Goal: Information Seeking & Learning: Learn about a topic

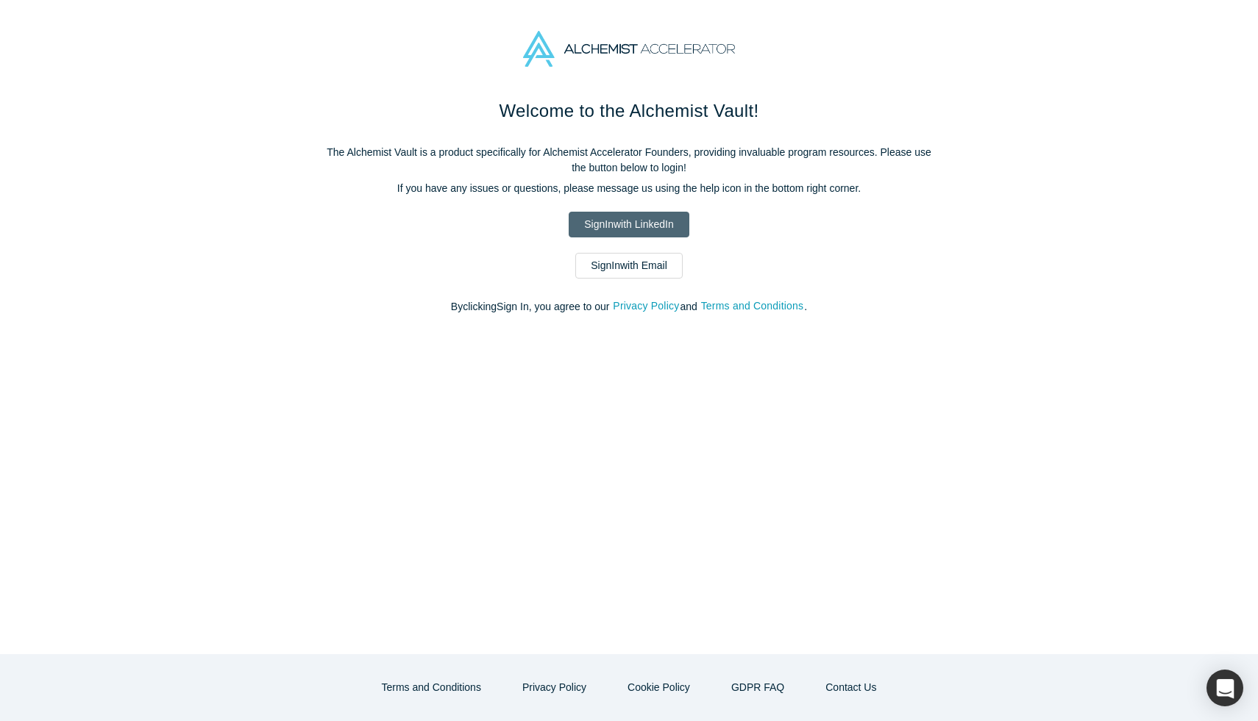
click at [577, 218] on link "Sign In with LinkedIn" at bounding box center [628, 225] width 120 height 26
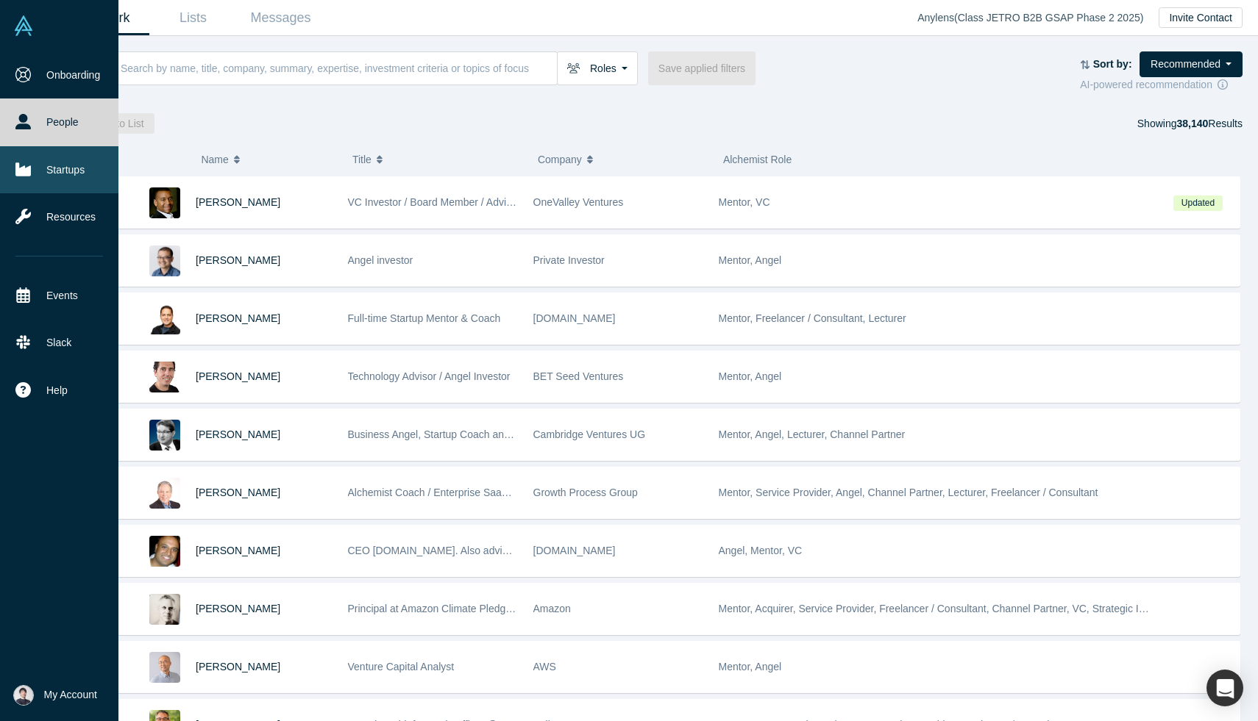
click at [23, 169] on icon at bounding box center [22, 169] width 15 height 13
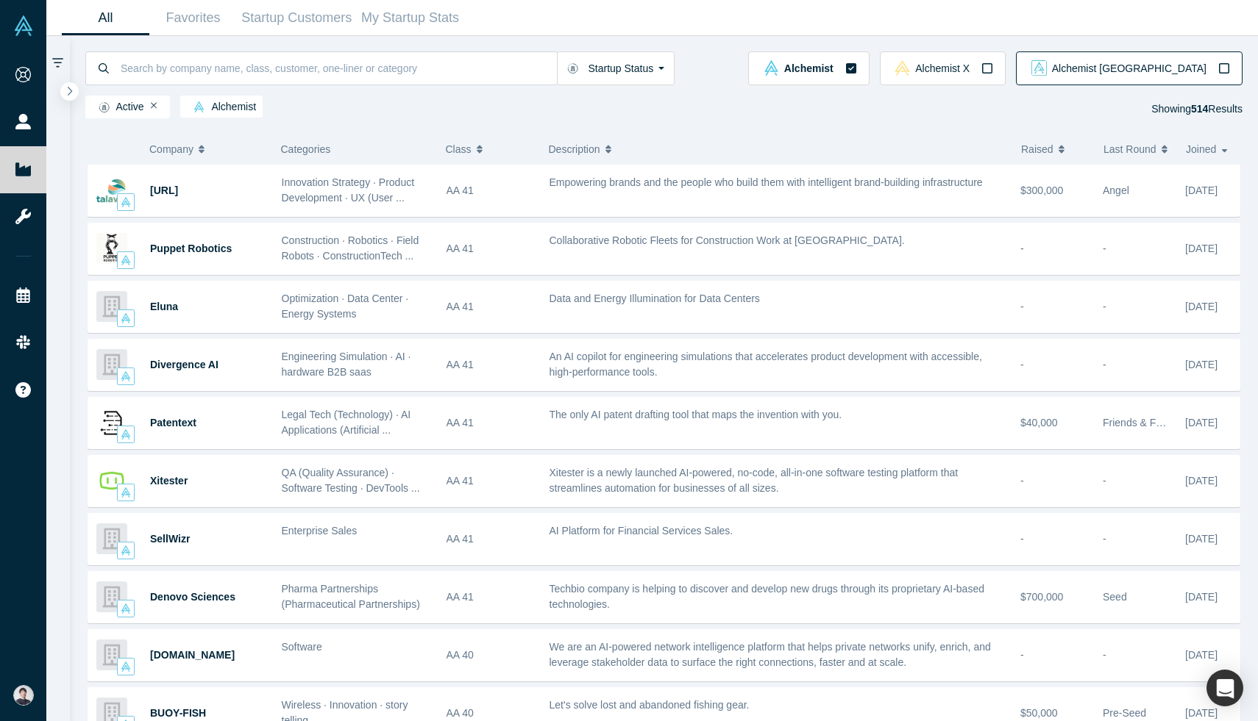
click at [1221, 63] on icon "button" at bounding box center [1224, 68] width 10 height 10
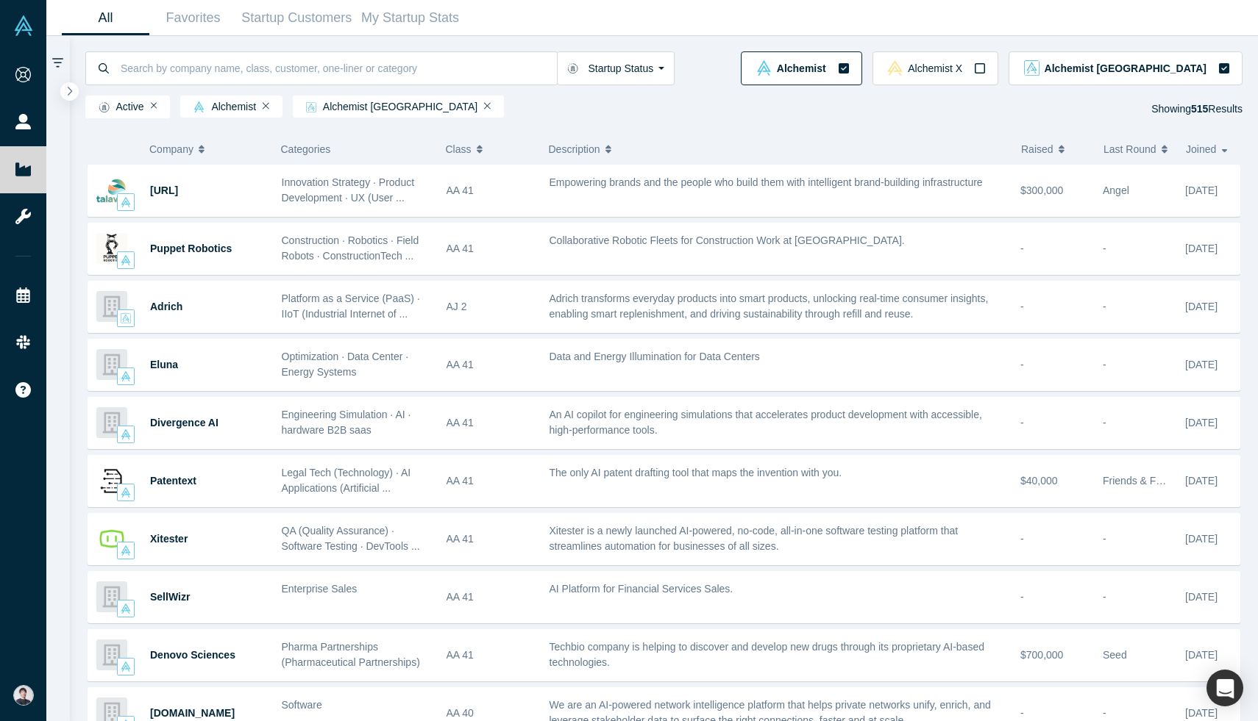
click at [861, 68] on button "Alchemist" at bounding box center [801, 68] width 121 height 34
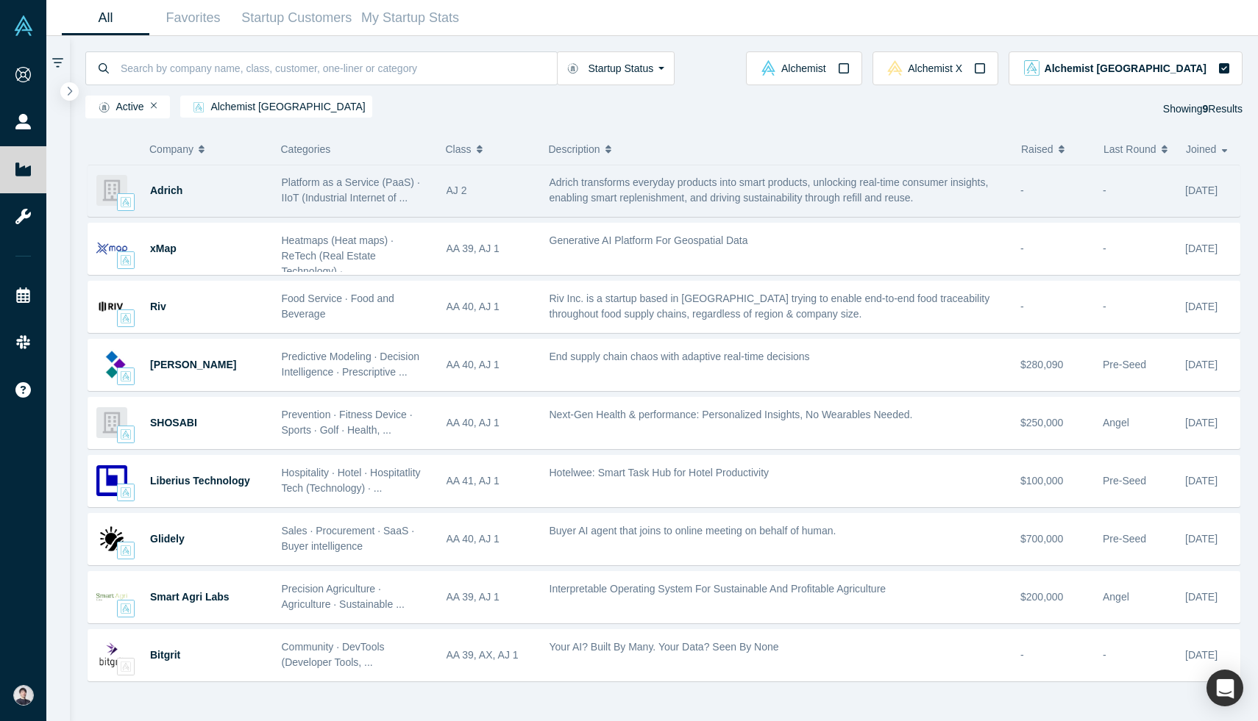
click at [204, 185] on div "Adrich" at bounding box center [208, 190] width 116 height 51
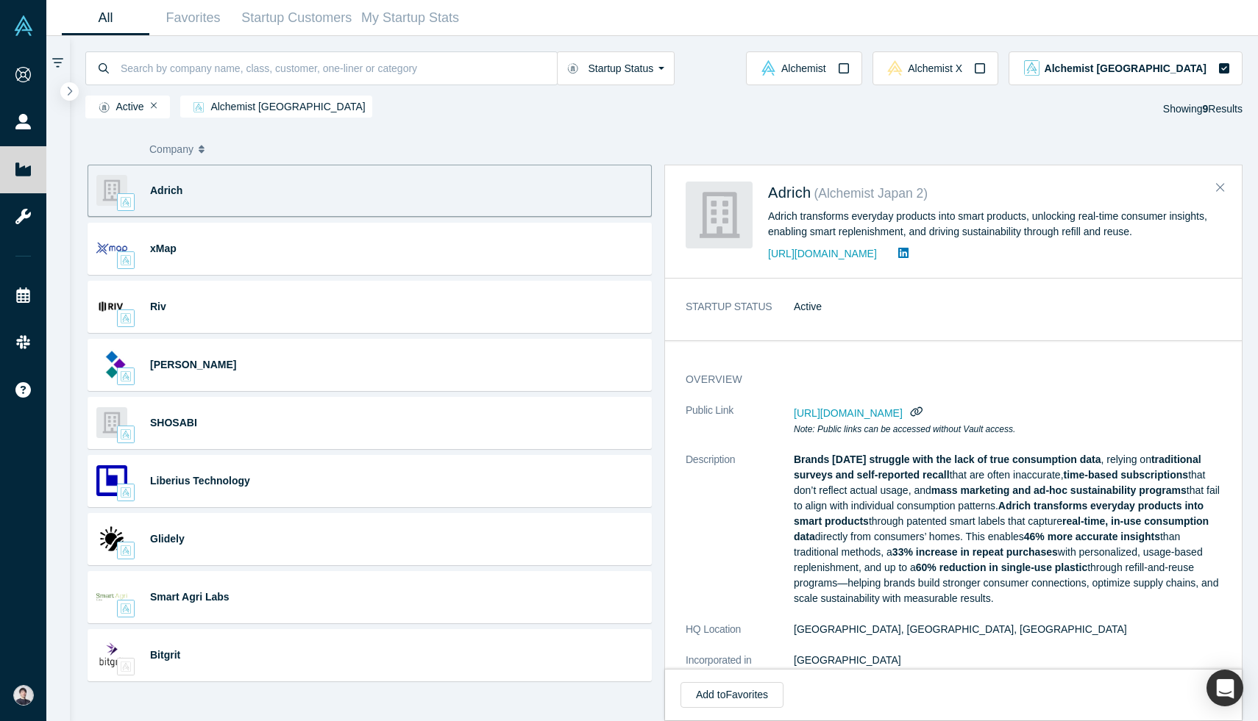
scroll to position [1, 0]
click at [797, 252] on link "[URL][DOMAIN_NAME]" at bounding box center [822, 254] width 109 height 12
click at [1224, 187] on button "Close" at bounding box center [1220, 188] width 22 height 24
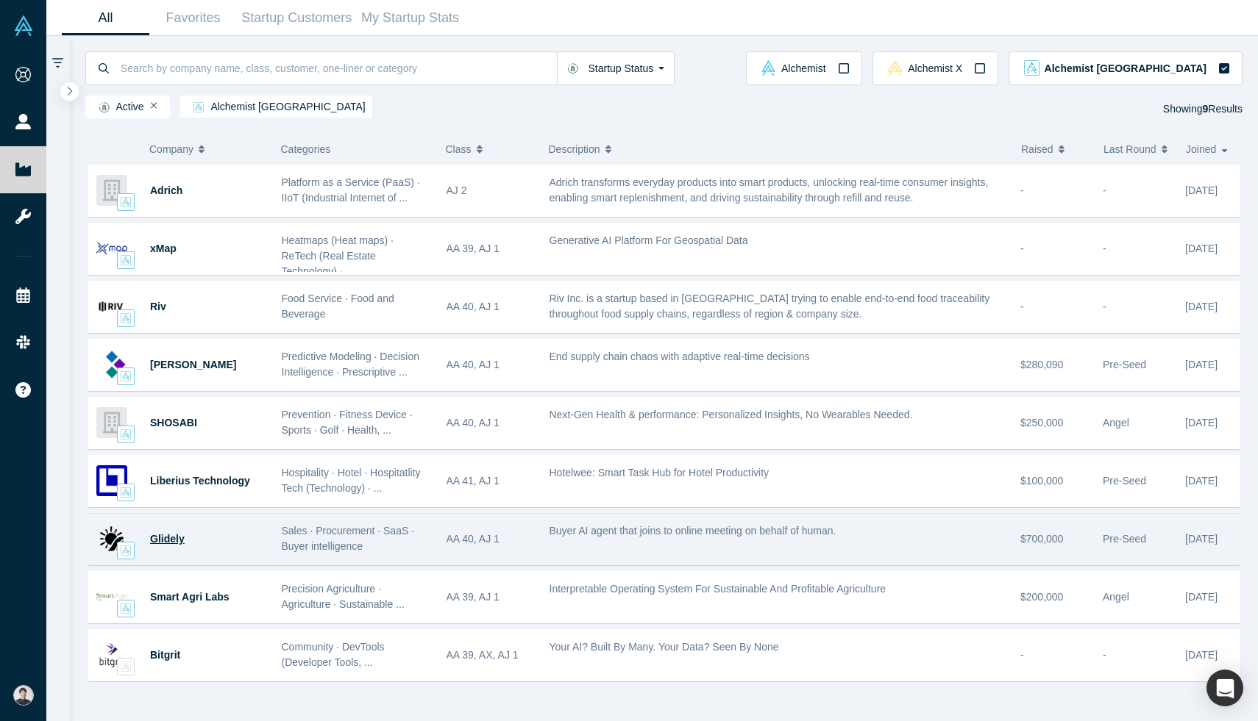
click at [177, 541] on span "Glidely" at bounding box center [167, 539] width 35 height 12
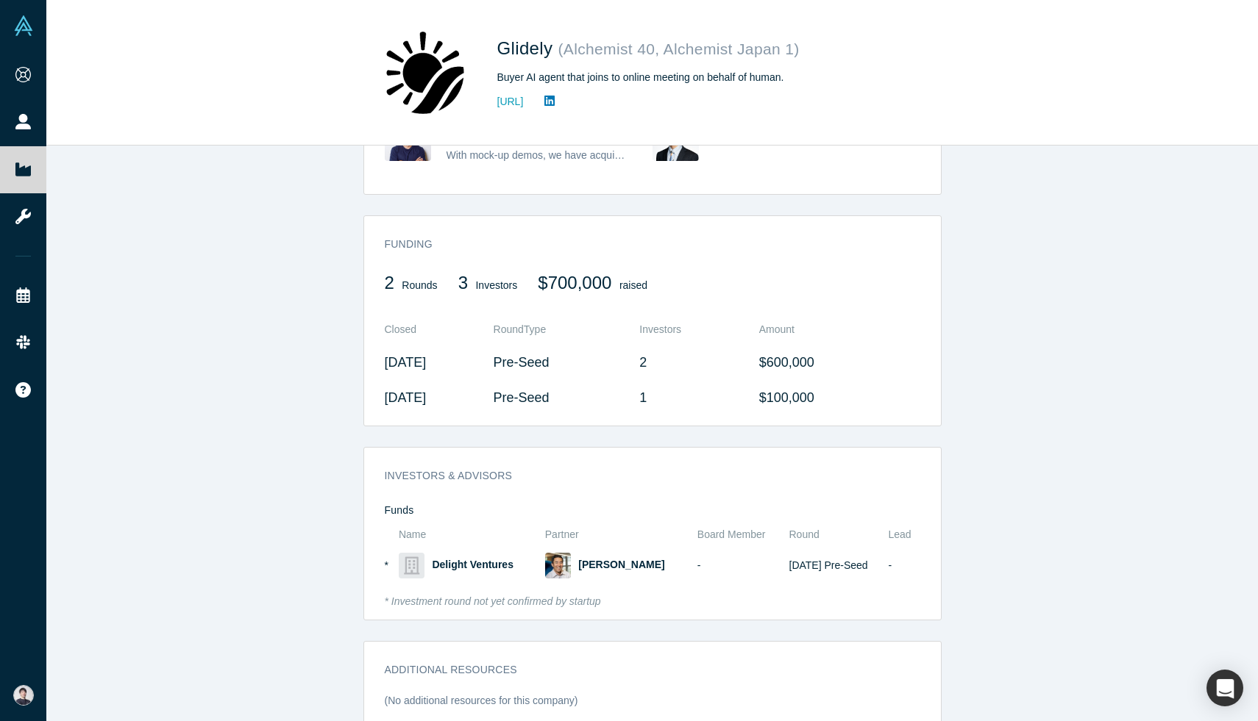
scroll to position [569, 0]
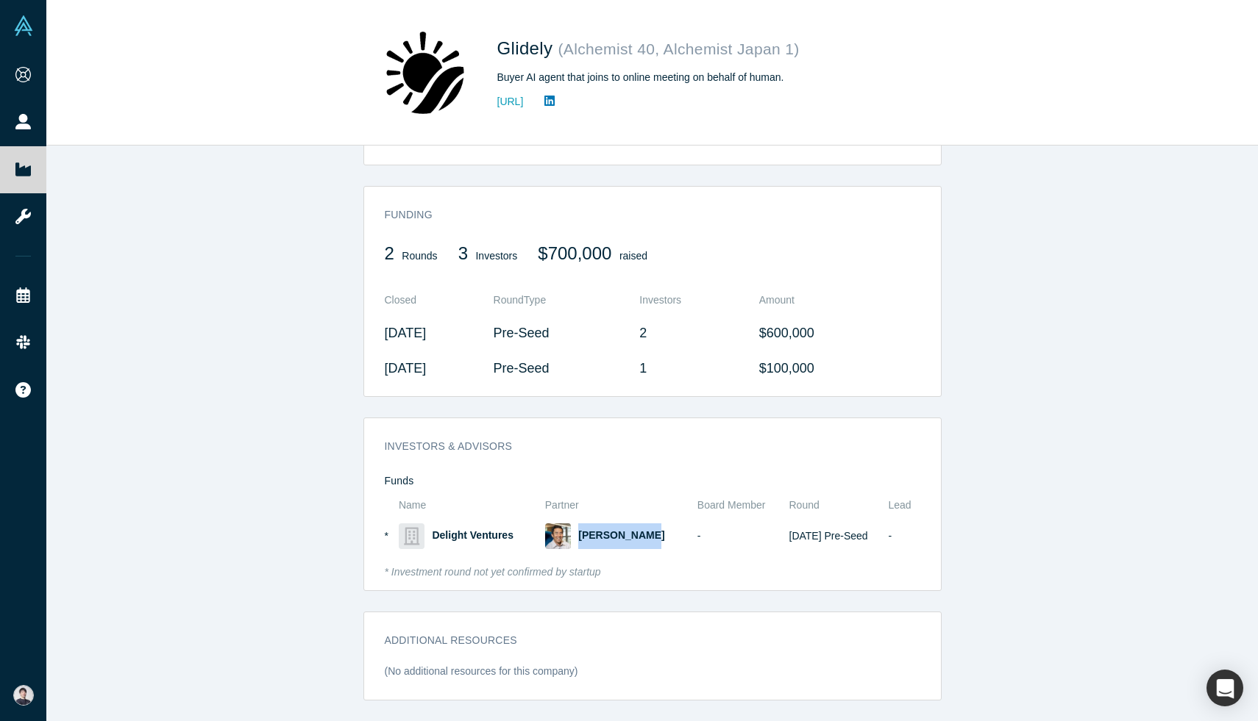
click at [554, 99] on icon at bounding box center [549, 101] width 10 height 10
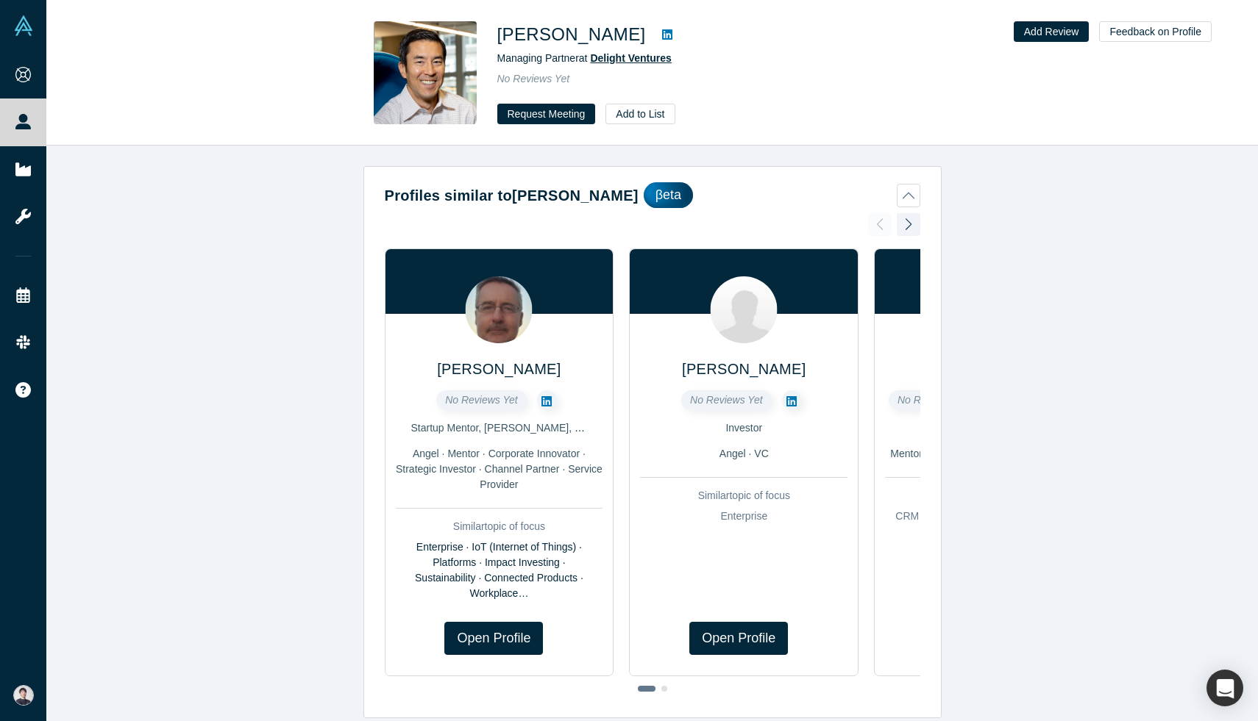
click at [654, 63] on span "Delight Ventures" at bounding box center [630, 58] width 81 height 12
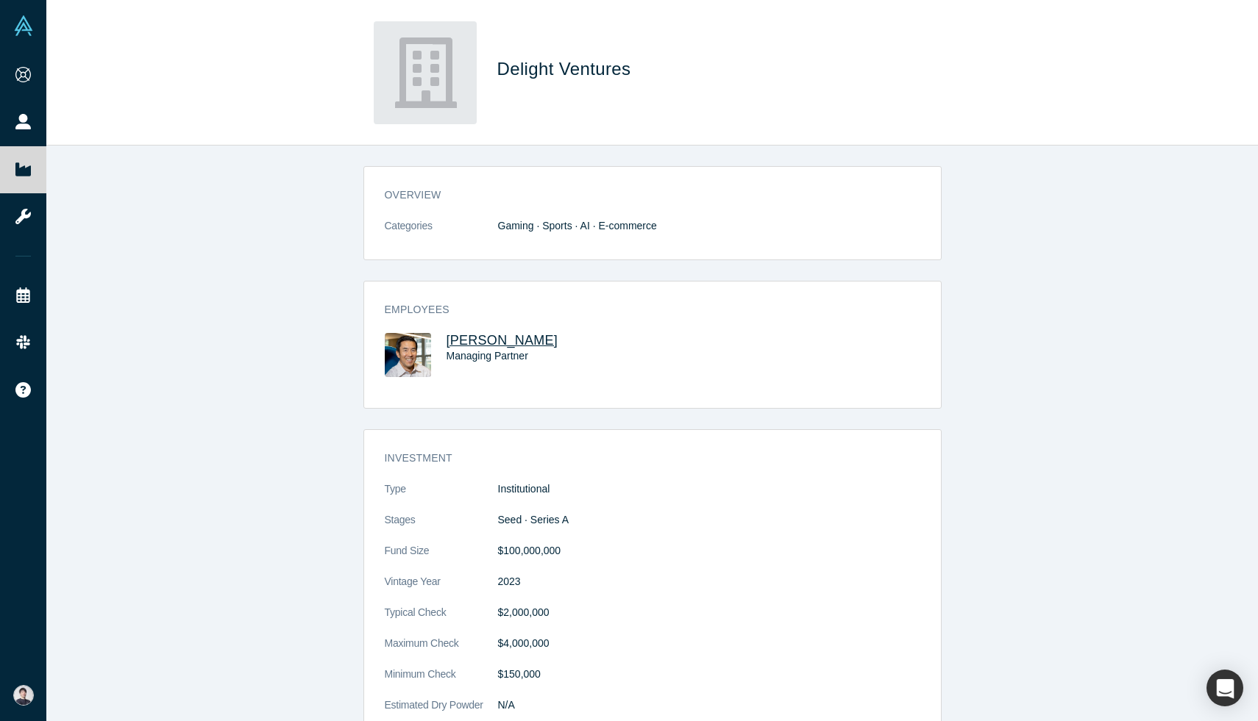
click at [468, 339] on span "[PERSON_NAME]" at bounding box center [502, 340] width 112 height 15
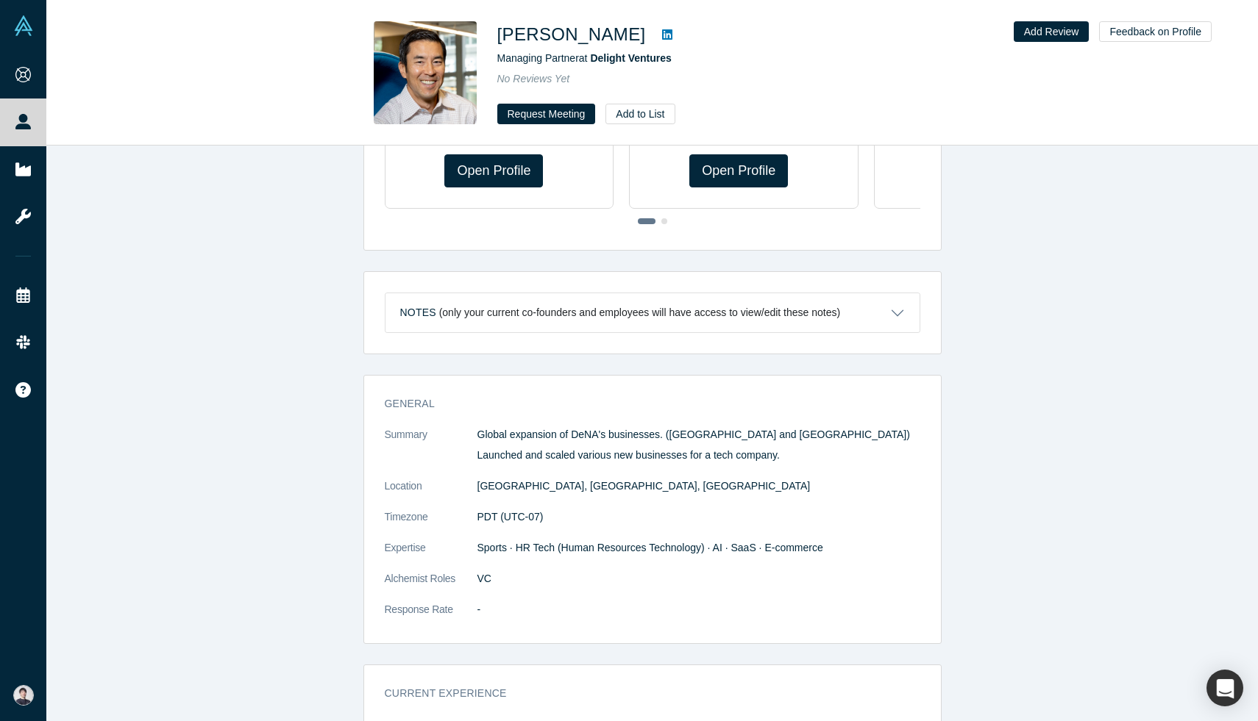
scroll to position [559, 0]
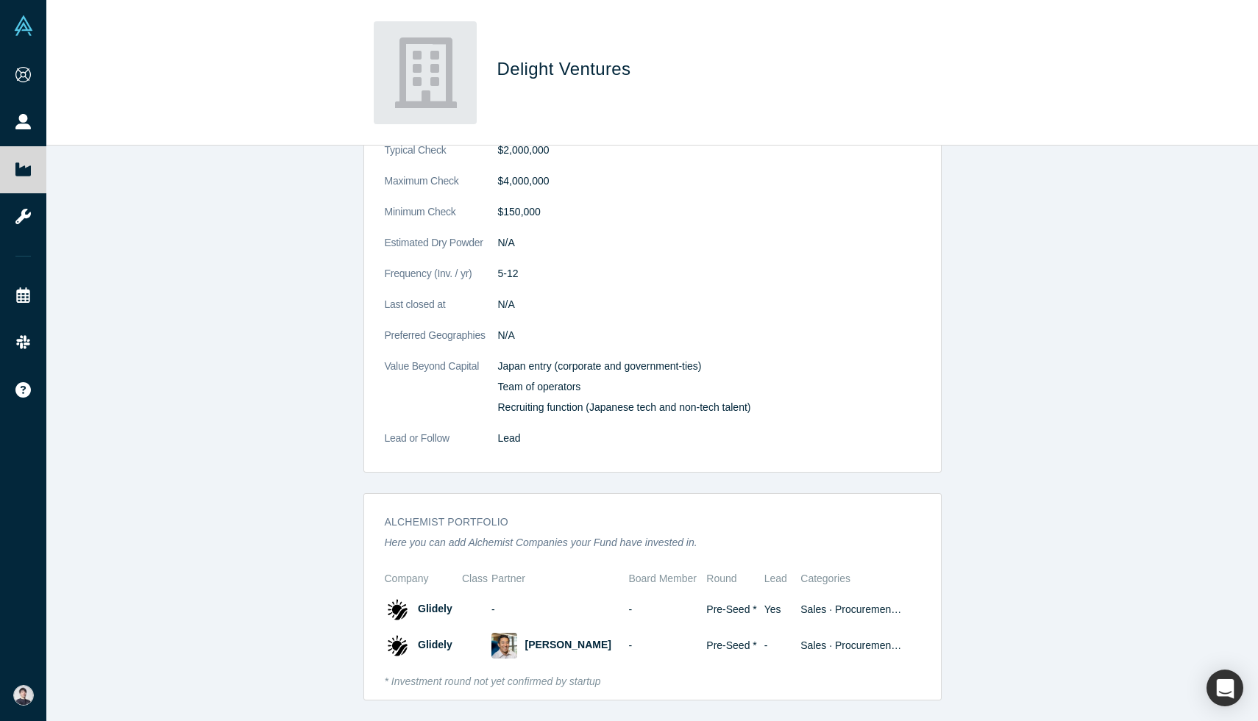
scroll to position [463, 0]
click at [435, 607] on span "Glidely" at bounding box center [435, 609] width 35 height 12
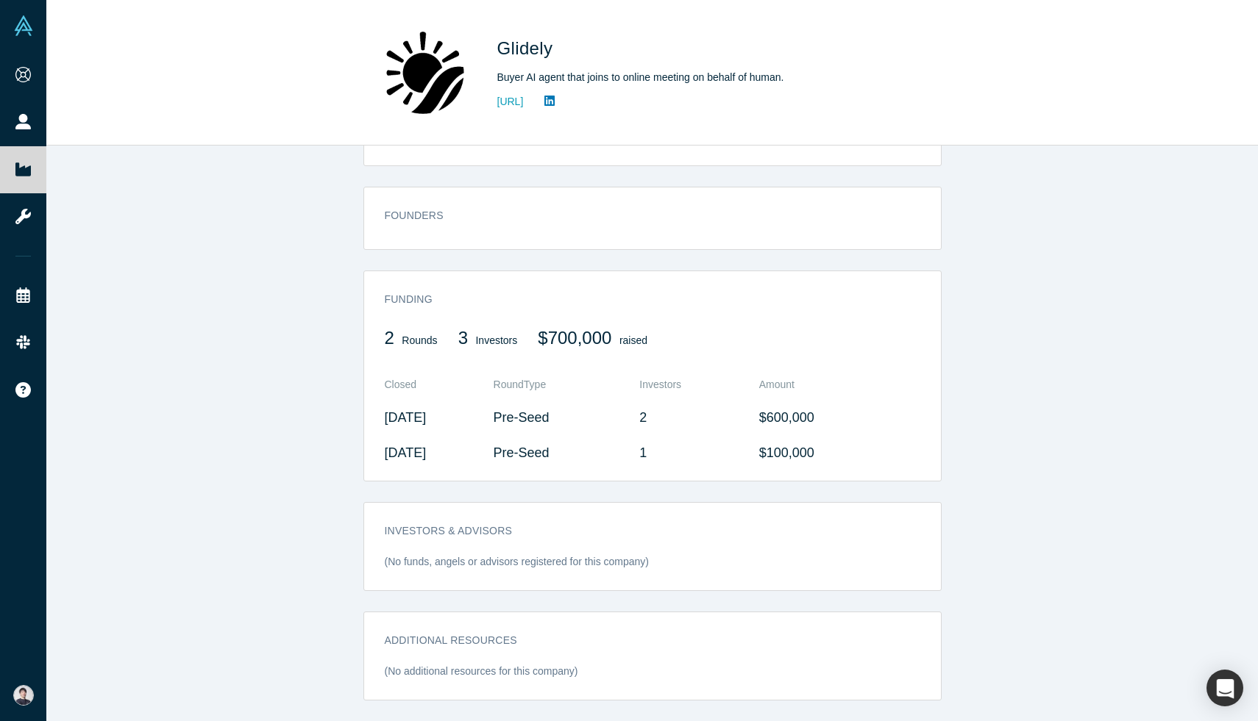
scroll to position [413, 0]
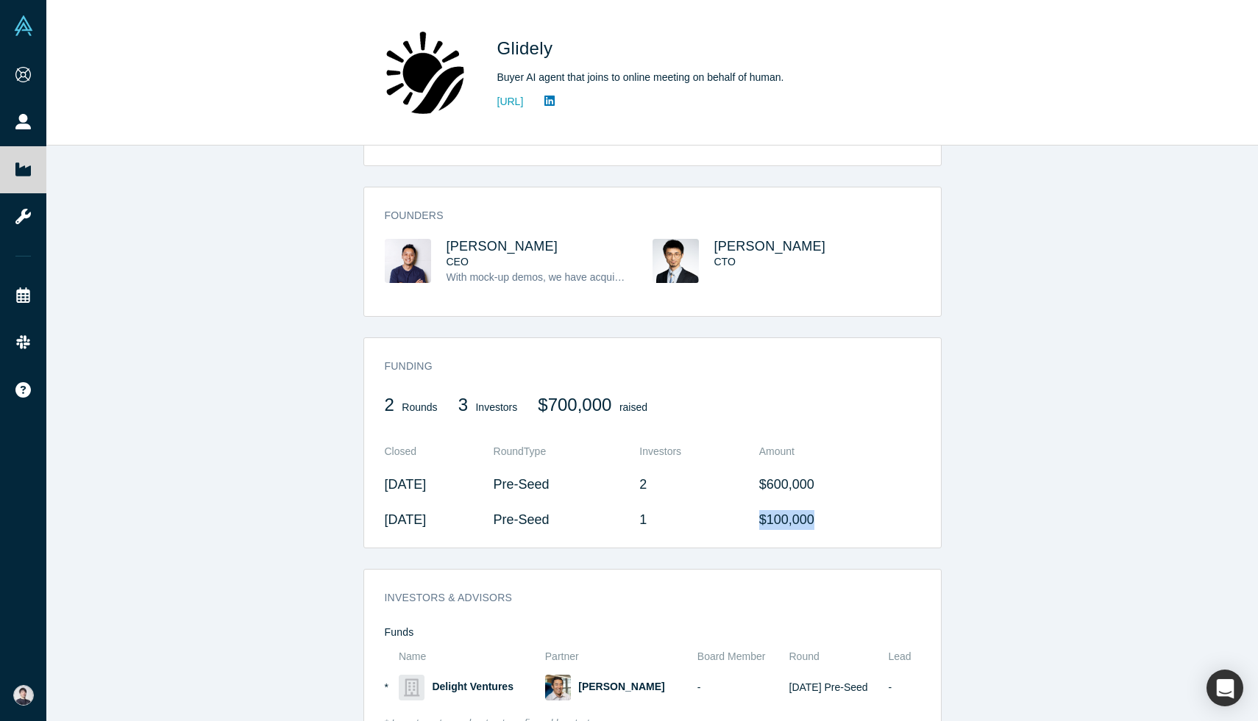
drag, startPoint x: 863, startPoint y: 522, endPoint x: 774, endPoint y: 521, distance: 88.3
click at [775, 521] on td "$100,000" at bounding box center [834, 519] width 171 height 35
click at [791, 504] on td "$100,000" at bounding box center [834, 519] width 171 height 35
click at [685, 485] on td "2" at bounding box center [693, 484] width 109 height 35
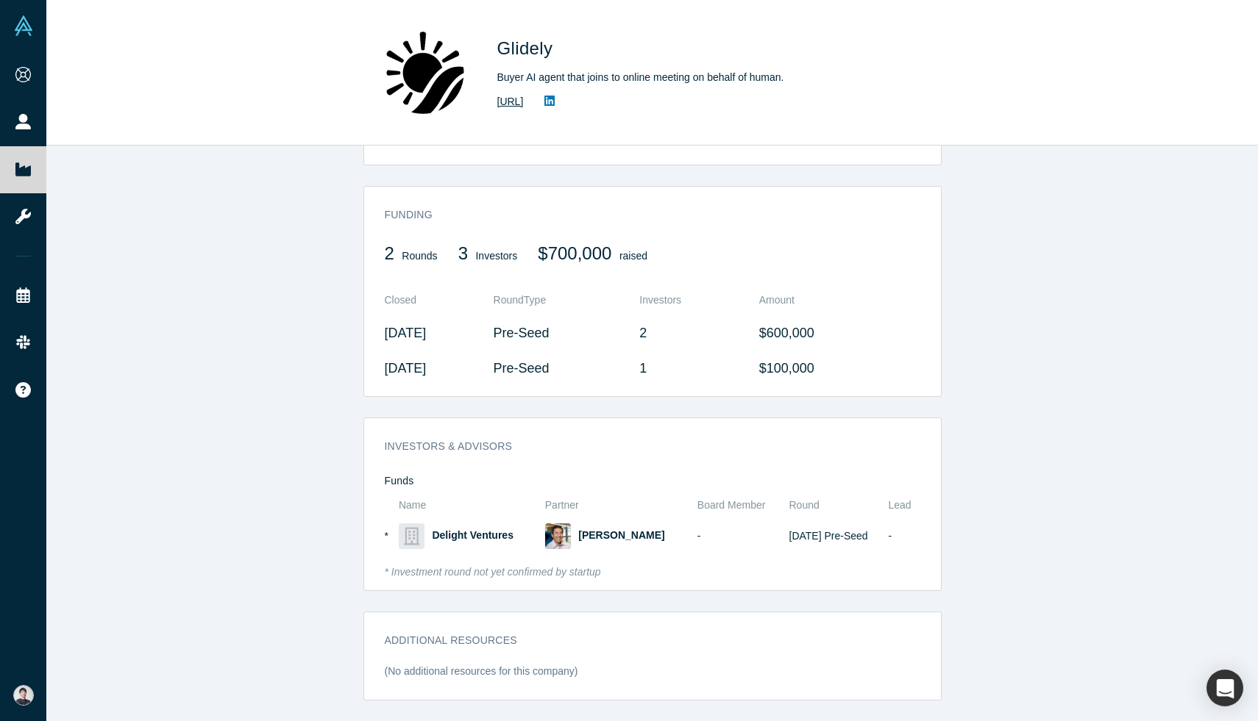
click at [524, 107] on link "[URL]" at bounding box center [510, 101] width 26 height 15
